Goal: Information Seeking & Learning: Learn about a topic

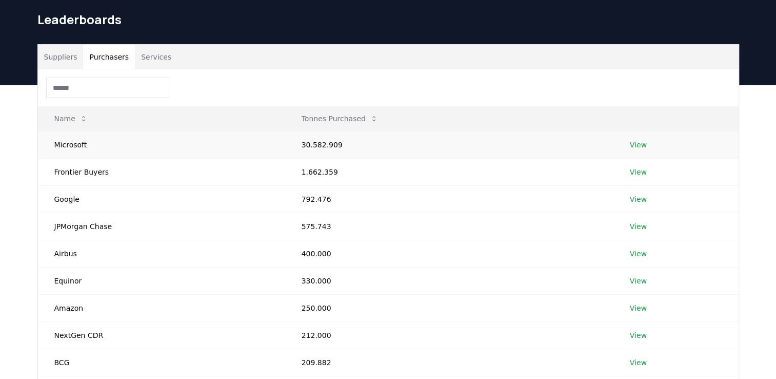
scroll to position [51, 0]
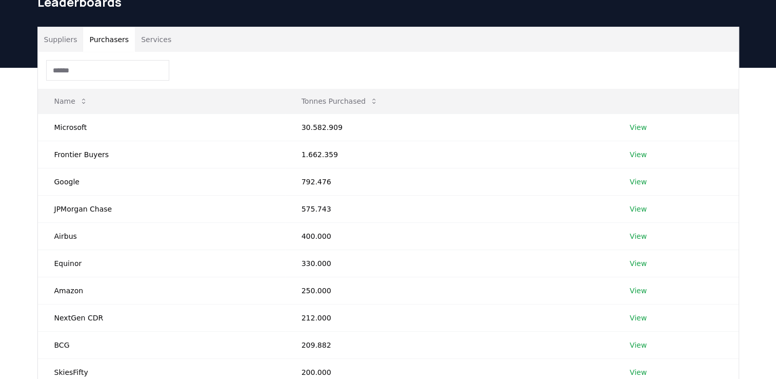
click at [50, 38] on button "Suppliers" at bounding box center [61, 39] width 46 height 25
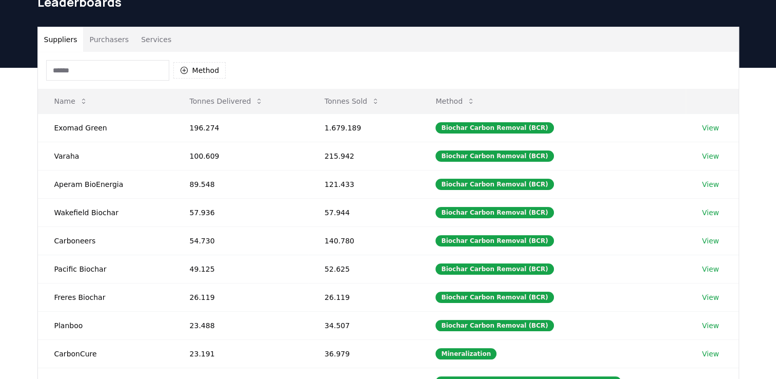
click at [149, 40] on button "Services" at bounding box center [156, 39] width 43 height 25
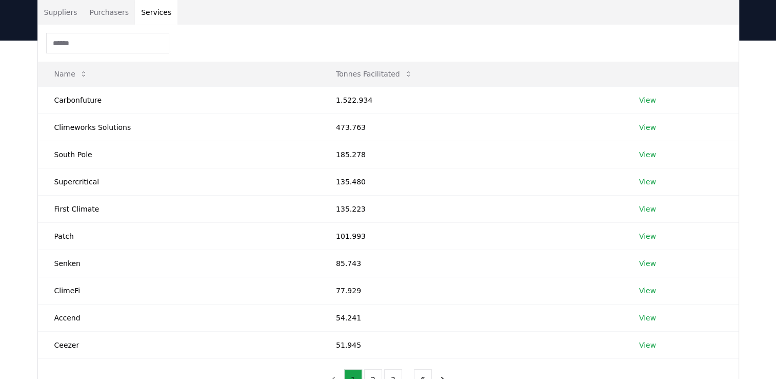
scroll to position [103, 0]
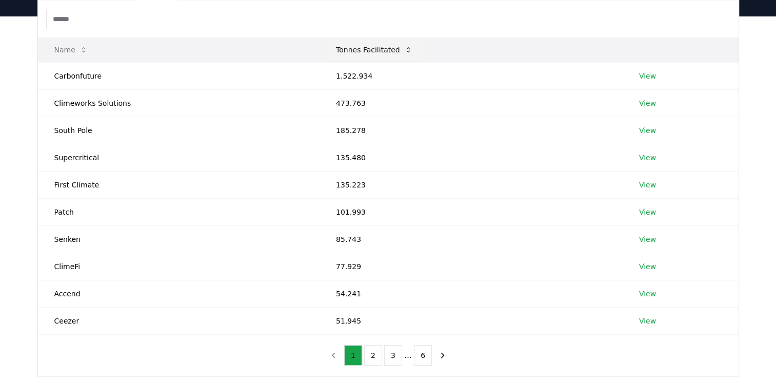
click at [404, 48] on icon at bounding box center [408, 50] width 8 height 8
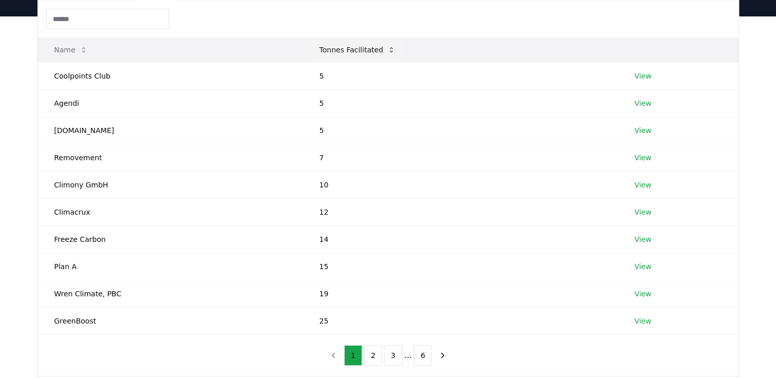
click at [400, 48] on th "Tonnes Facilitated" at bounding box center [460, 49] width 315 height 25
click at [390, 48] on icon at bounding box center [391, 49] width 3 height 5
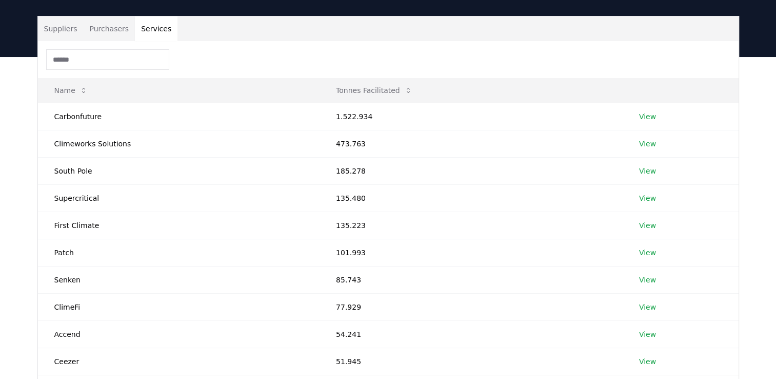
scroll to position [51, 0]
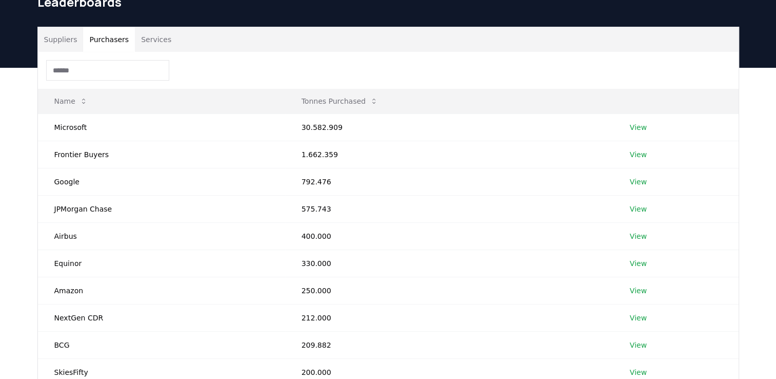
click at [118, 38] on button "Purchasers" at bounding box center [109, 39] width 52 height 25
click at [49, 41] on button "Suppliers" at bounding box center [61, 39] width 46 height 25
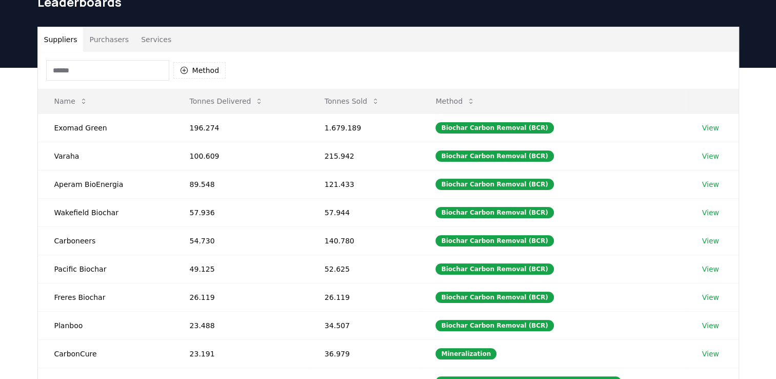
click at [101, 76] on input at bounding box center [107, 70] width 123 height 21
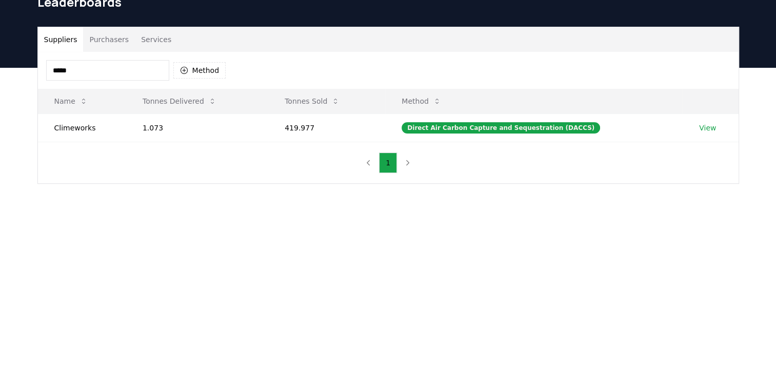
click at [104, 76] on input "*****" at bounding box center [107, 70] width 123 height 21
type input "*****"
click at [74, 130] on td "Climeworks" at bounding box center [82, 127] width 88 height 28
click at [708, 130] on link "View" at bounding box center [707, 128] width 17 height 10
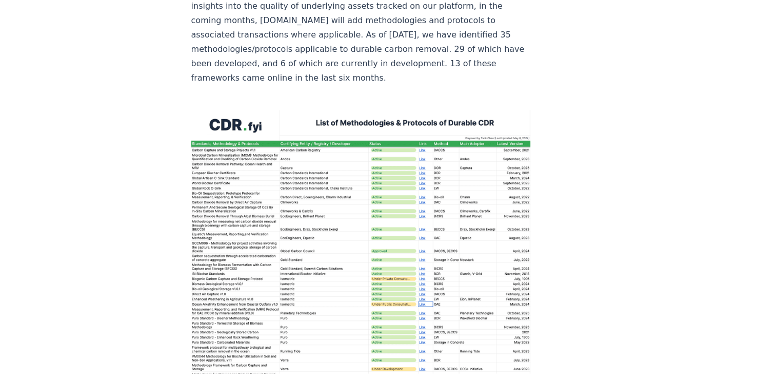
scroll to position [1539, 0]
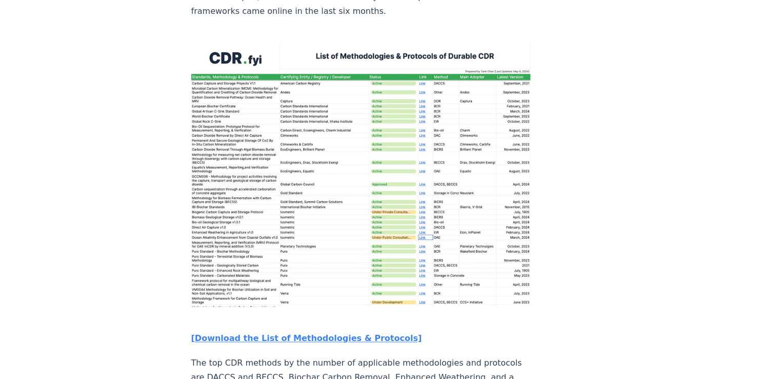
click at [304, 147] on img at bounding box center [361, 174] width 340 height 263
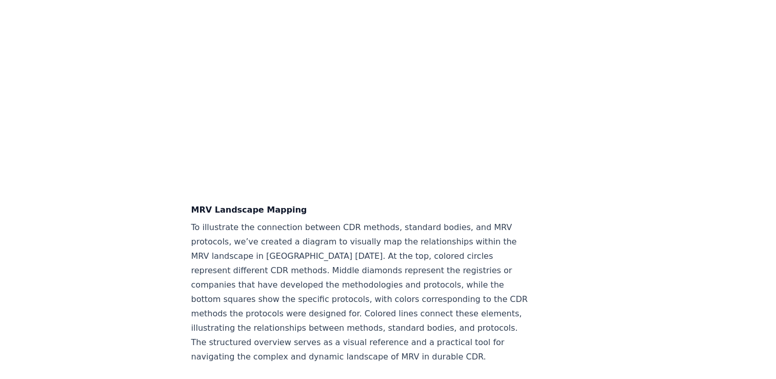
scroll to position [2514, 0]
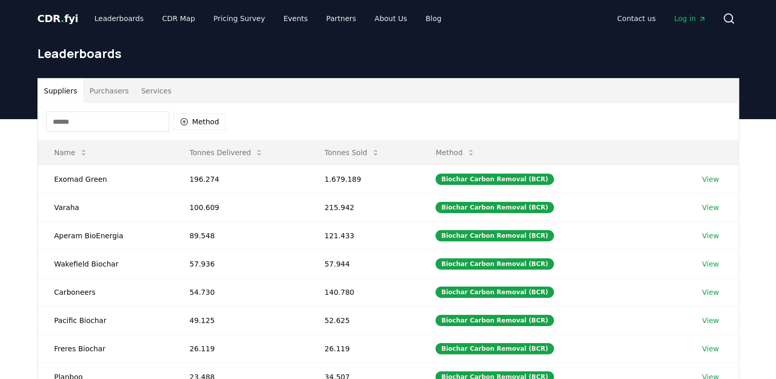
click at [61, 22] on span "." at bounding box center [63, 18] width 4 height 12
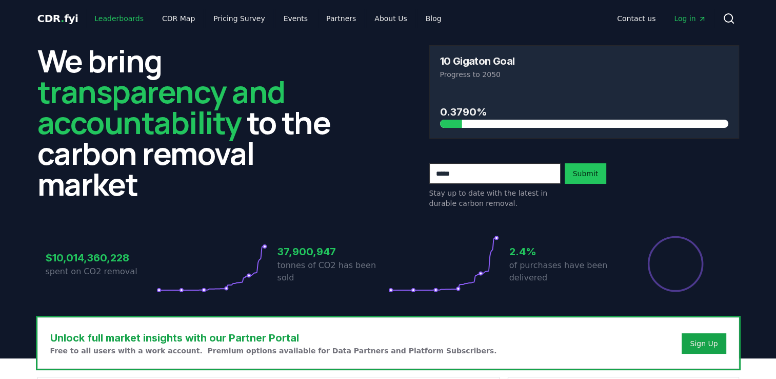
click at [124, 22] on link "Leaderboards" at bounding box center [119, 18] width 66 height 18
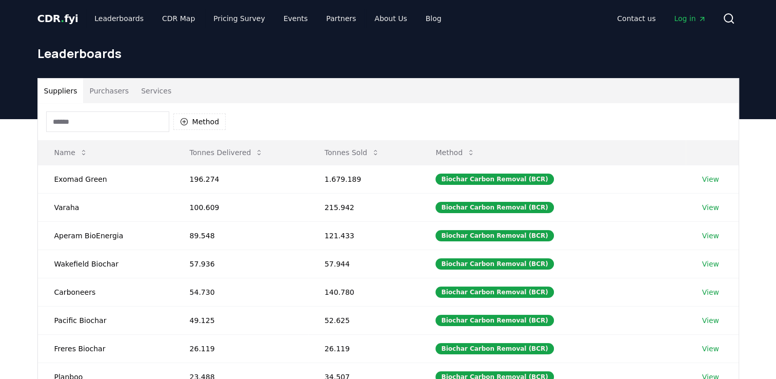
click at [107, 96] on button "Purchasers" at bounding box center [109, 90] width 52 height 25
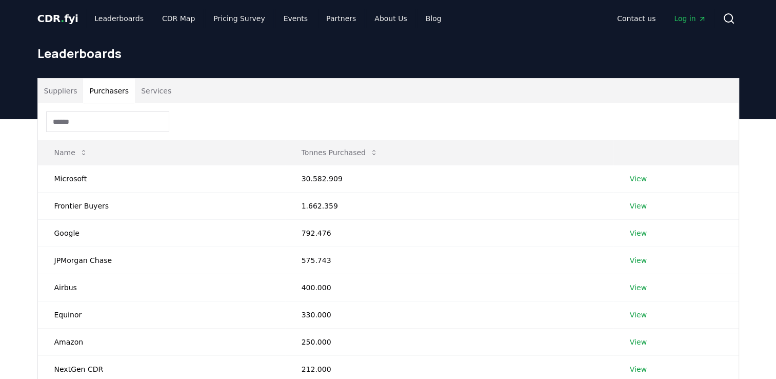
click at [64, 97] on button "Suppliers" at bounding box center [61, 90] width 46 height 25
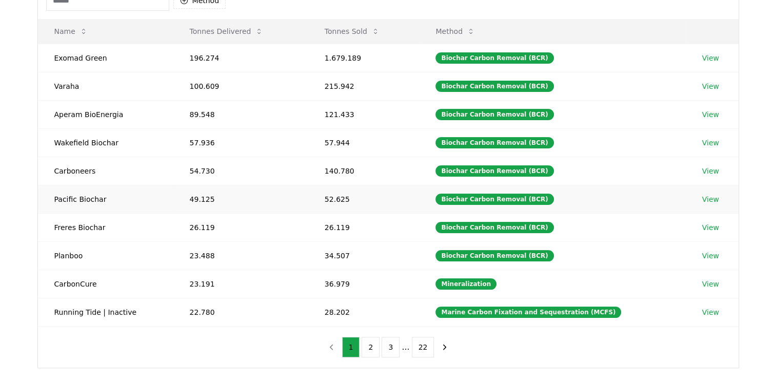
scroll to position [103, 0]
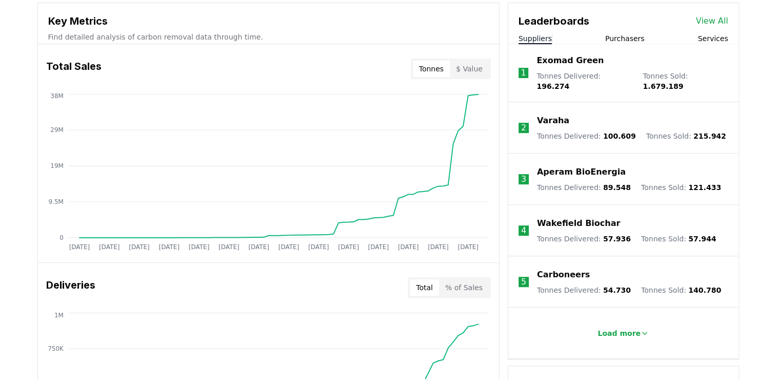
scroll to position [513, 0]
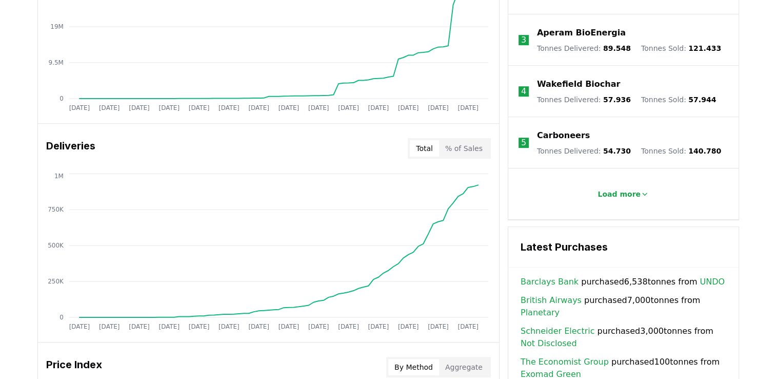
click at [457, 147] on button "% of Sales" at bounding box center [464, 148] width 50 height 16
click at [429, 146] on button "Total" at bounding box center [424, 148] width 29 height 16
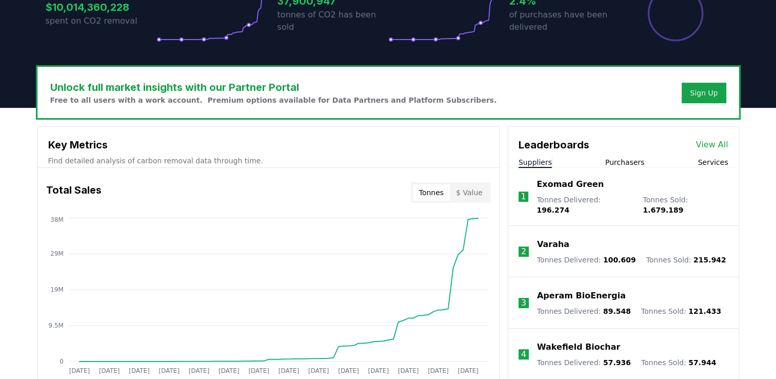
scroll to position [257, 0]
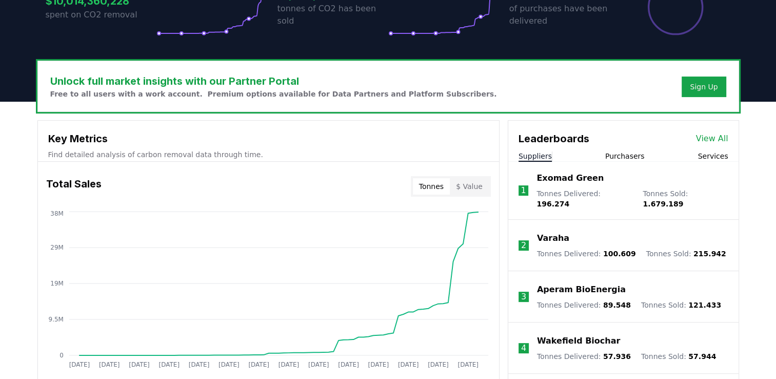
click at [344, 147] on div "Key Metrics Find detailed analysis of carbon removal data through time." at bounding box center [268, 141] width 461 height 41
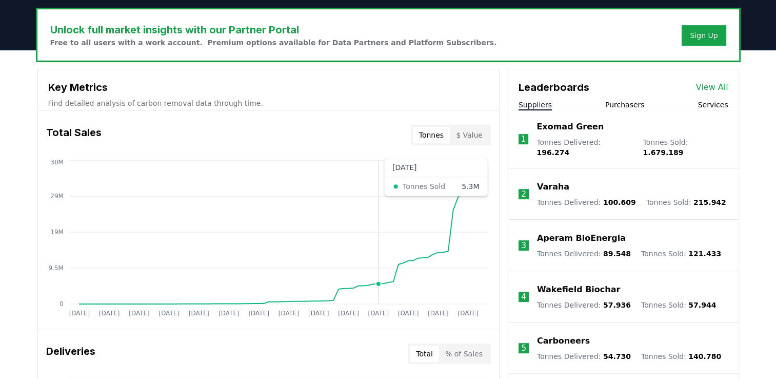
click at [377, 284] on circle at bounding box center [378, 283] width 5 height 5
click at [378, 283] on circle at bounding box center [378, 283] width 5 height 5
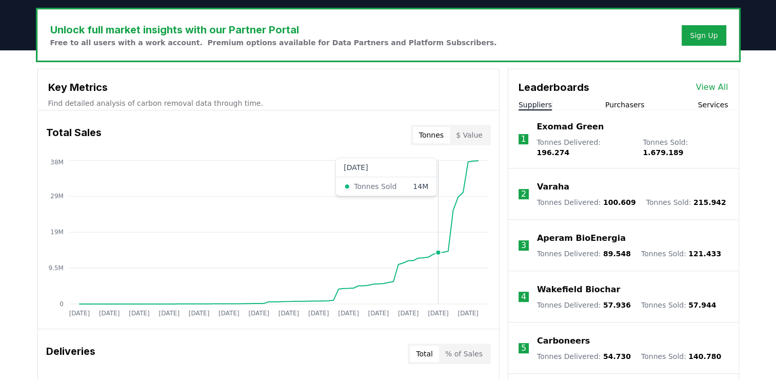
click at [437, 251] on circle at bounding box center [438, 252] width 5 height 5
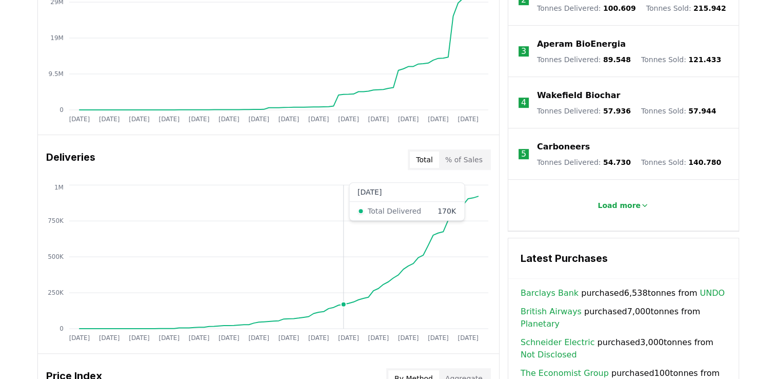
scroll to position [564, 0]
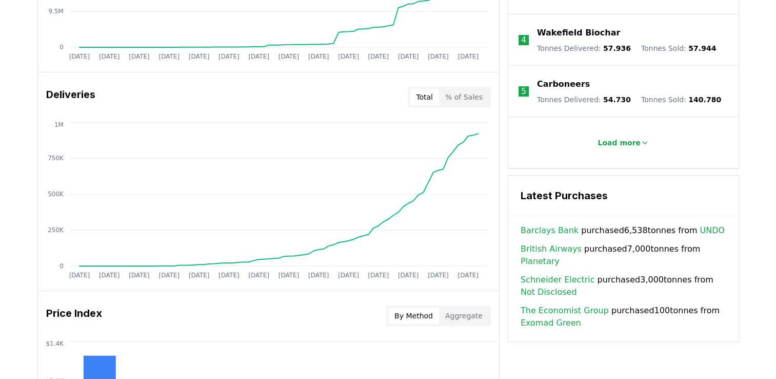
click at [476, 100] on button "% of Sales" at bounding box center [464, 97] width 50 height 16
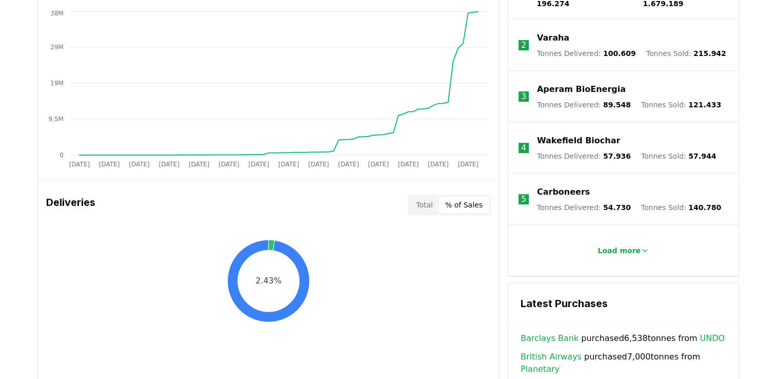
scroll to position [462, 0]
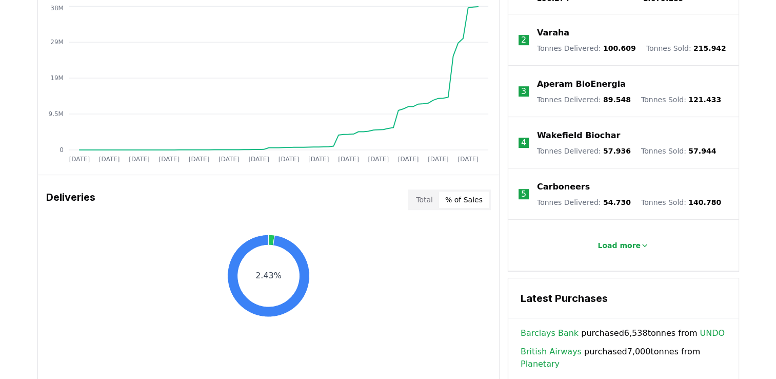
click at [434, 199] on button "Total" at bounding box center [424, 199] width 29 height 16
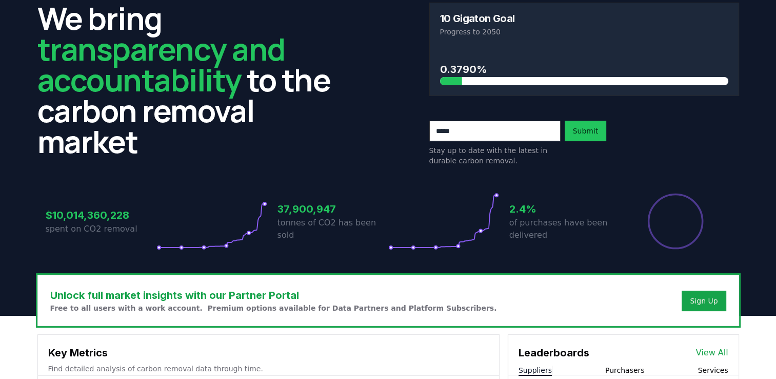
scroll to position [0, 0]
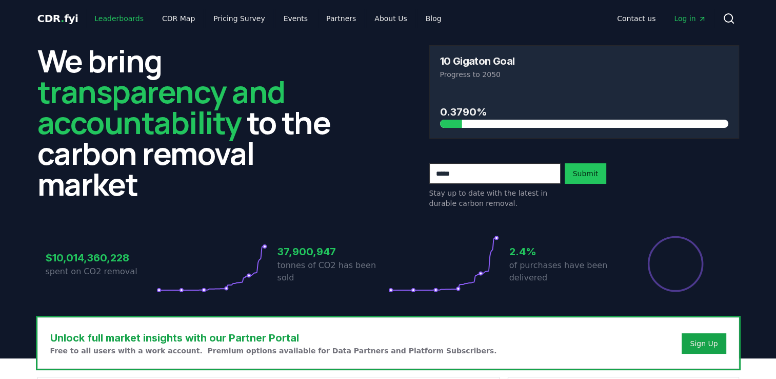
click at [112, 15] on link "Leaderboards" at bounding box center [119, 18] width 66 height 18
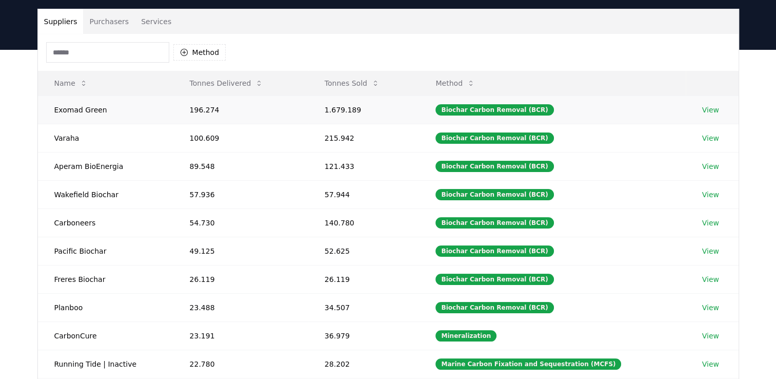
scroll to position [51, 0]
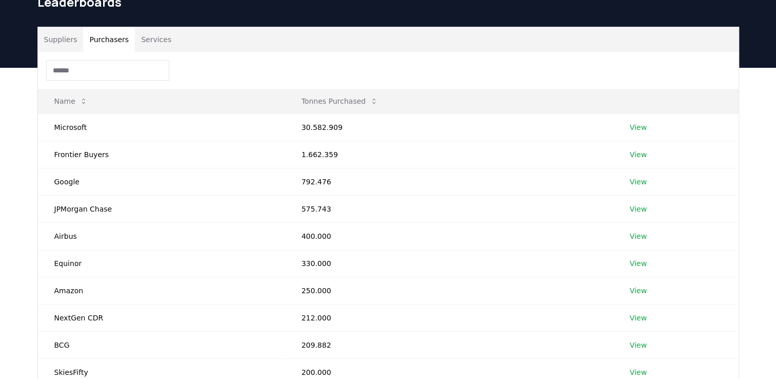
click at [94, 33] on button "Purchasers" at bounding box center [109, 39] width 52 height 25
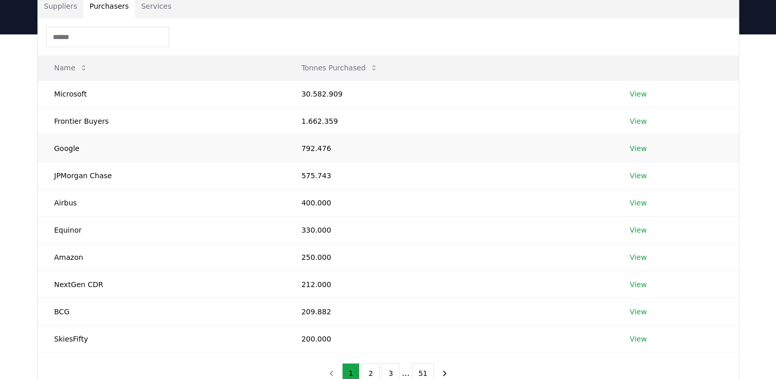
scroll to position [103, 0]
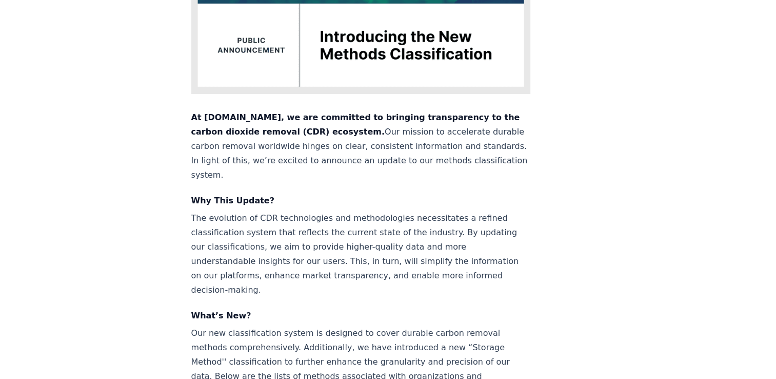
scroll to position [103, 0]
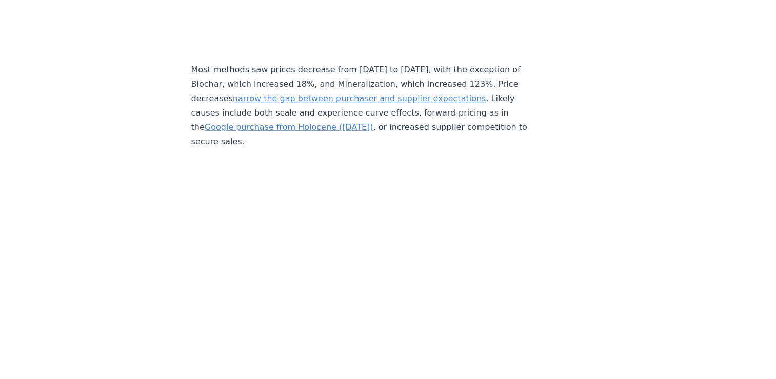
scroll to position [4566, 0]
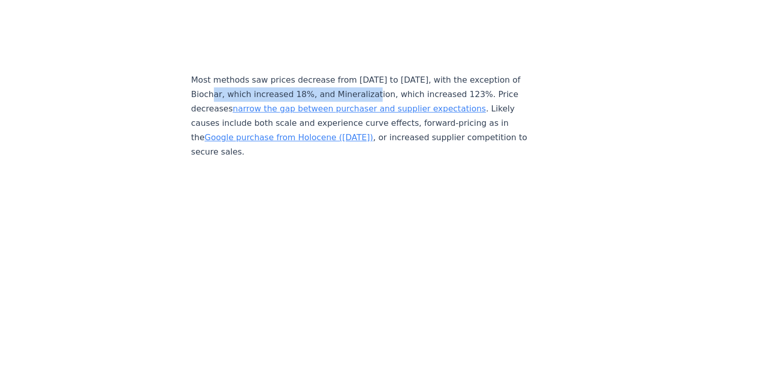
drag, startPoint x: 224, startPoint y: 76, endPoint x: 376, endPoint y: 77, distance: 151.9
click at [376, 77] on p "Most methods saw prices decrease from 2023 to 2024, with the exception of Bioch…" at bounding box center [361, 116] width 340 height 86
click at [197, 73] on p "Most methods saw prices decrease from 2023 to 2024, with the exception of Bioch…" at bounding box center [361, 116] width 340 height 86
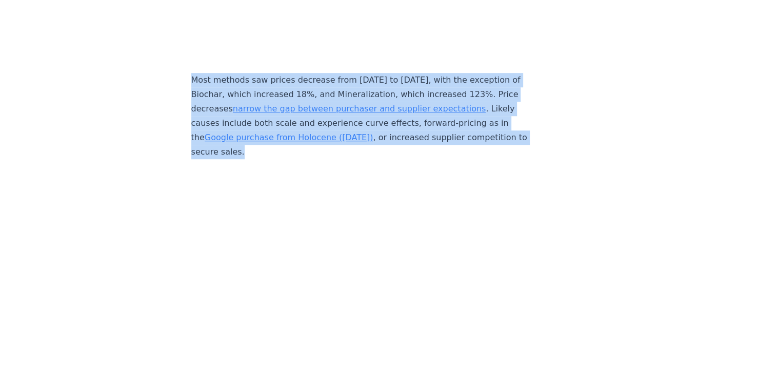
drag, startPoint x: 193, startPoint y: 62, endPoint x: 495, endPoint y: 131, distance: 309.6
drag, startPoint x: 495, startPoint y: 131, endPoint x: 431, endPoint y: 113, distance: 66.1
copy p "Most methods saw prices decrease from 2023 to 2024, with the exception of Bioch…"
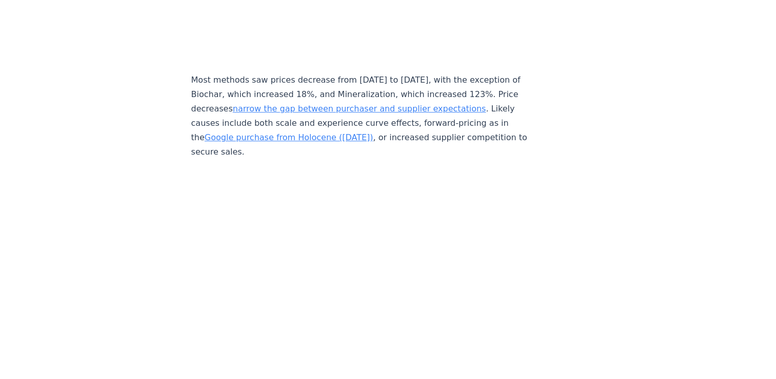
click at [265, 132] on link "Google purchase from Holocene ([DATE])" at bounding box center [289, 137] width 169 height 10
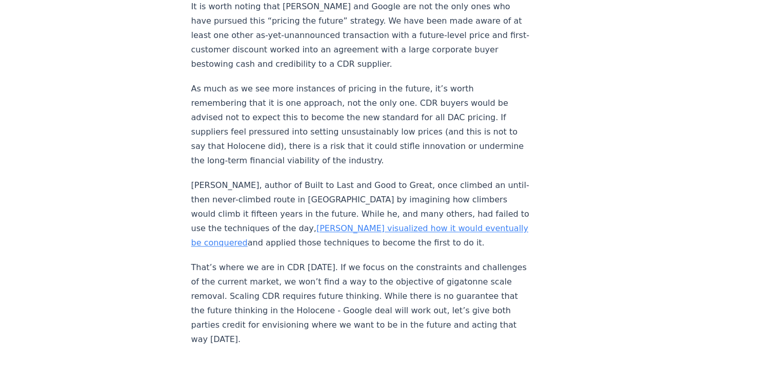
scroll to position [1385, 0]
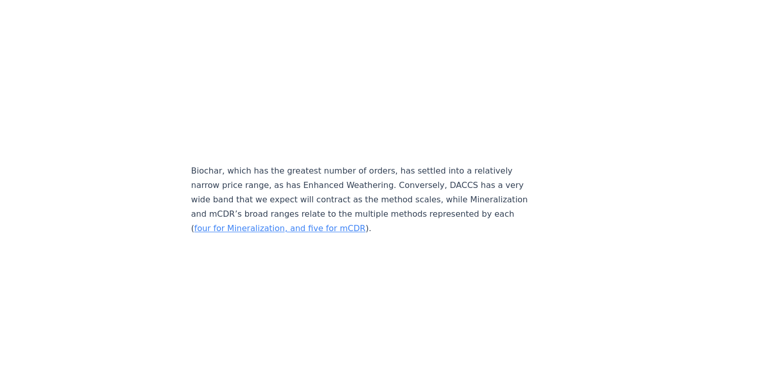
scroll to position [290, 0]
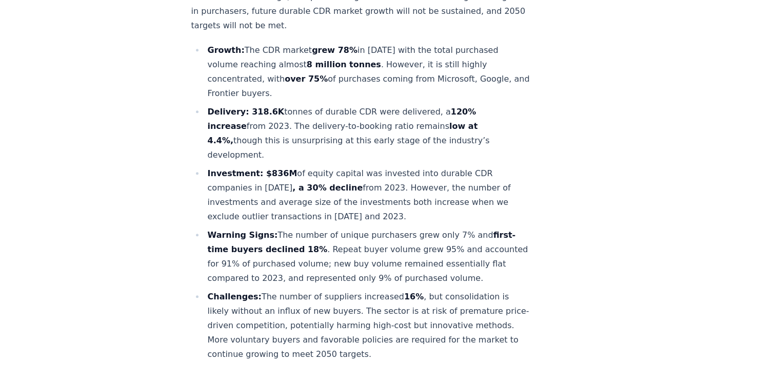
scroll to position [444, 0]
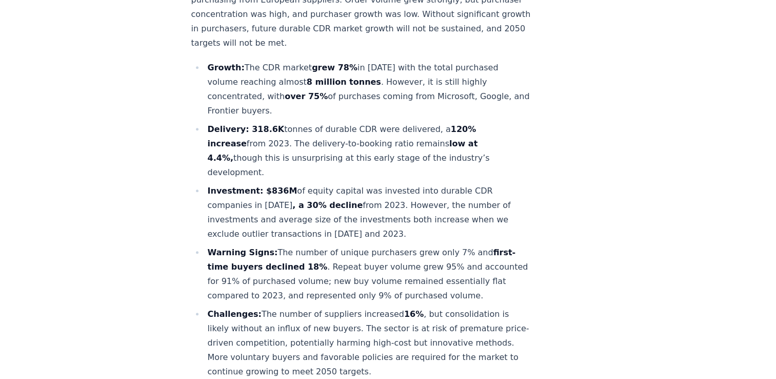
click at [332, 80] on li "Growth: The CDR market grew 78% in 2024 with the total purchased volume reachin…" at bounding box center [368, 89] width 326 height 57
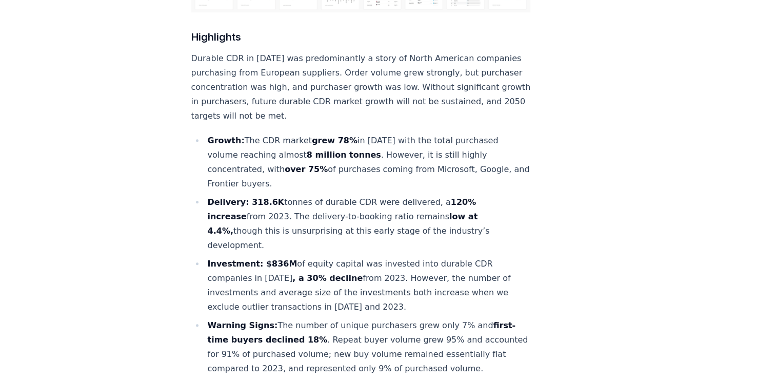
scroll to position [342, 0]
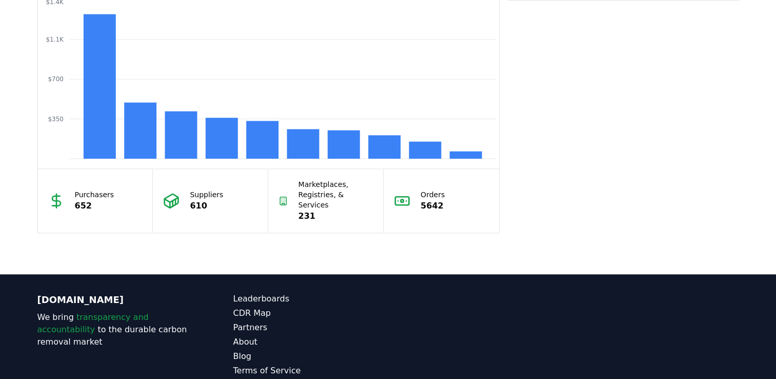
scroll to position [953, 0]
